Goal: Navigation & Orientation: Find specific page/section

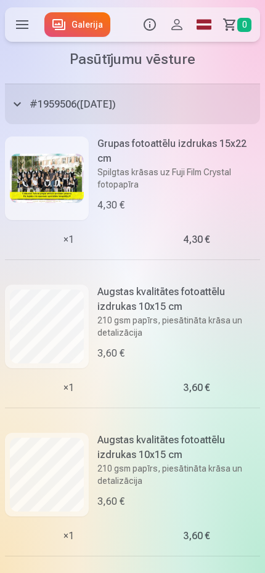
click at [74, 24] on link "Galerija" at bounding box center [77, 24] width 66 height 25
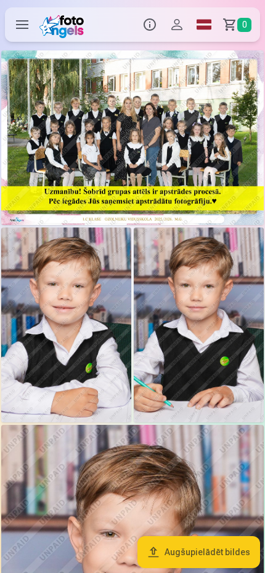
click at [197, 321] on img at bounding box center [199, 325] width 130 height 195
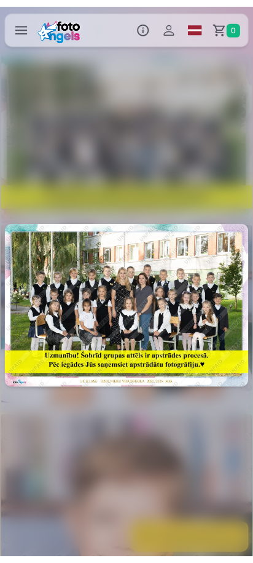
scroll to position [0, 529]
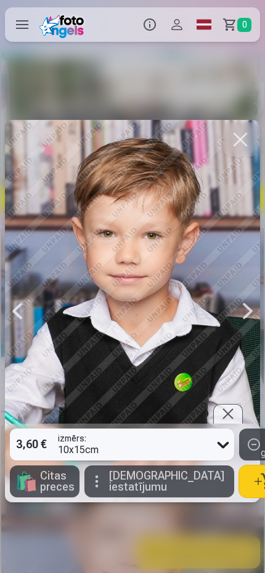
click at [231, 420] on div at bounding box center [228, 414] width 30 height 20
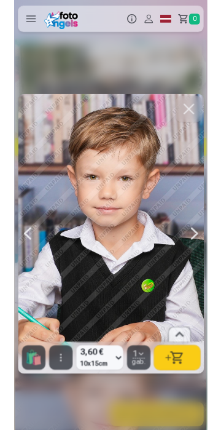
scroll to position [0, 443]
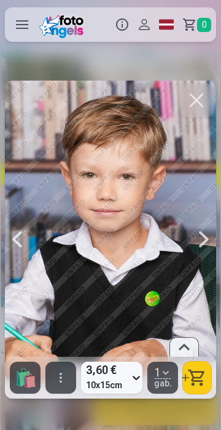
click at [186, 345] on div at bounding box center [185, 347] width 30 height 20
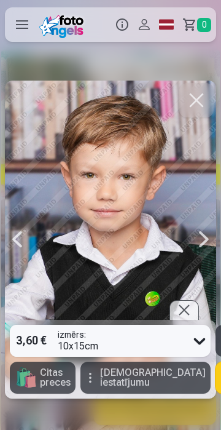
type input "*"
click at [168, 18] on link "Global" at bounding box center [167, 24] width 22 height 34
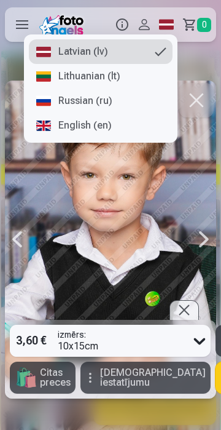
click at [95, 102] on link "Russian (ru)" at bounding box center [101, 101] width 144 height 25
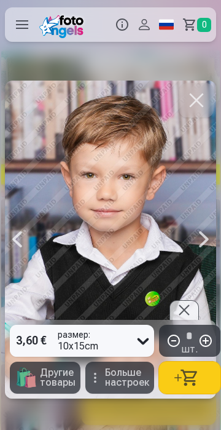
click at [188, 313] on div at bounding box center [185, 310] width 30 height 20
